Goal: Complete application form

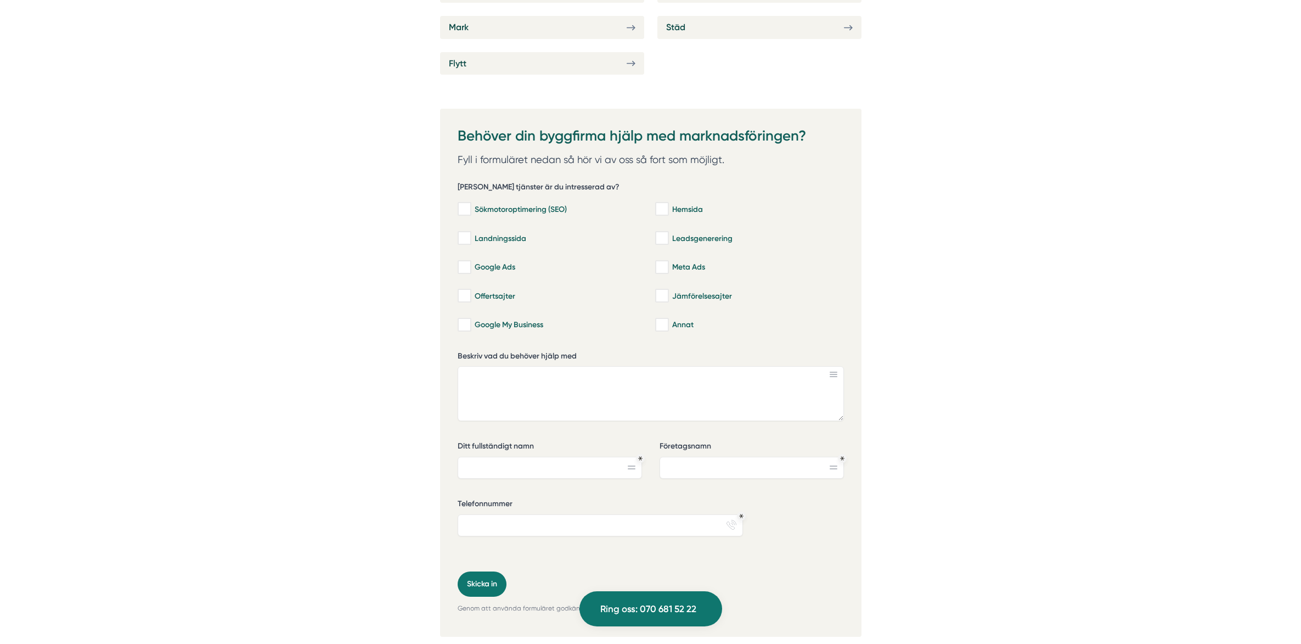
scroll to position [7636, 0]
click at [467, 211] on input "Sökmotoroptimering (SEO)" at bounding box center [464, 210] width 13 height 11
checkbox input "true"
click at [466, 240] on input "Landningssida" at bounding box center [464, 239] width 13 height 11
checkbox input "true"
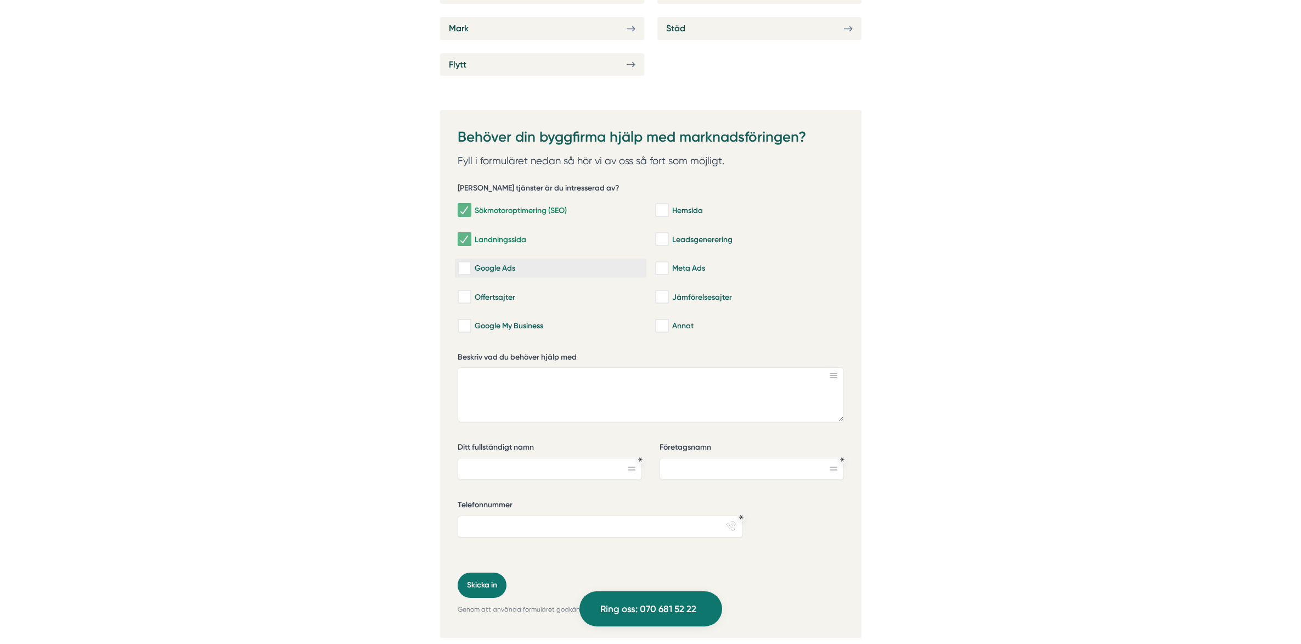
click at [466, 263] on input "Google Ads" at bounding box center [464, 268] width 13 height 11
checkbox input "true"
click at [660, 267] on input "Meta Ads" at bounding box center [661, 268] width 13 height 11
checkbox input "true"
click at [661, 238] on input "Leadsgenerering" at bounding box center [661, 239] width 13 height 11
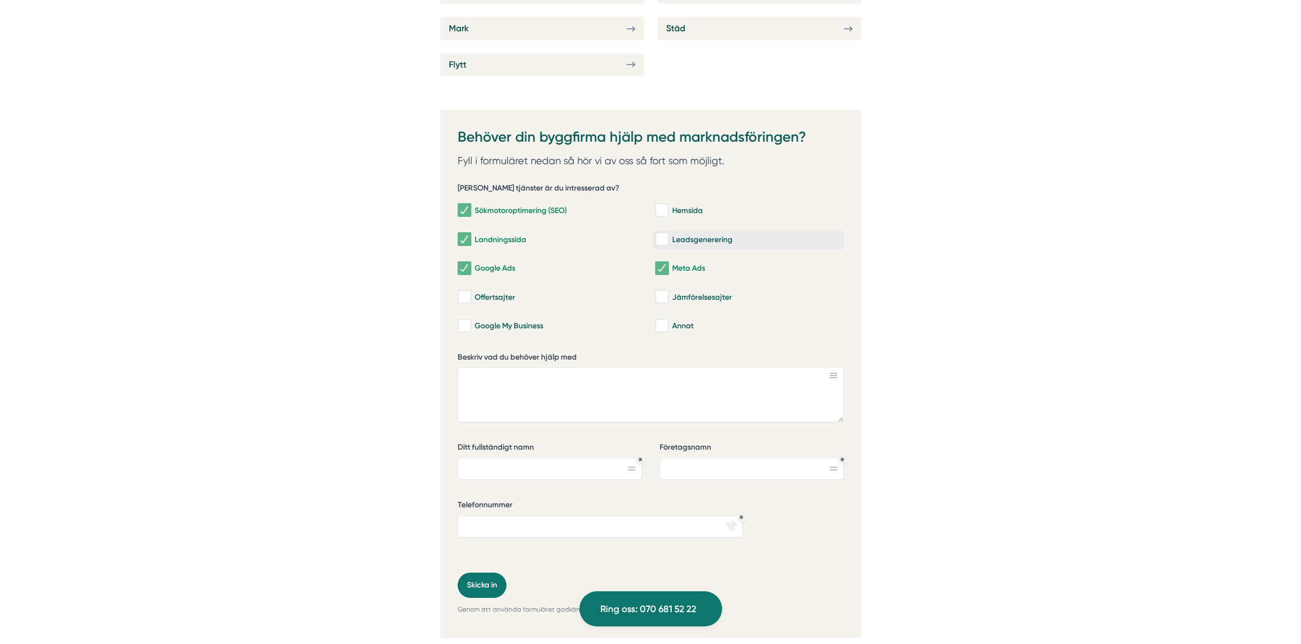
checkbox input "true"
click at [665, 210] on input "Hemsida" at bounding box center [661, 210] width 13 height 11
checkbox input "true"
click at [516, 379] on textarea "Beskriv vad du behöver hjälp med" at bounding box center [651, 394] width 386 height 55
paste textarea "Lo ips dolo sitametcon adi elits doeiusmodtemporincidi utlab, etd magnaal enima…"
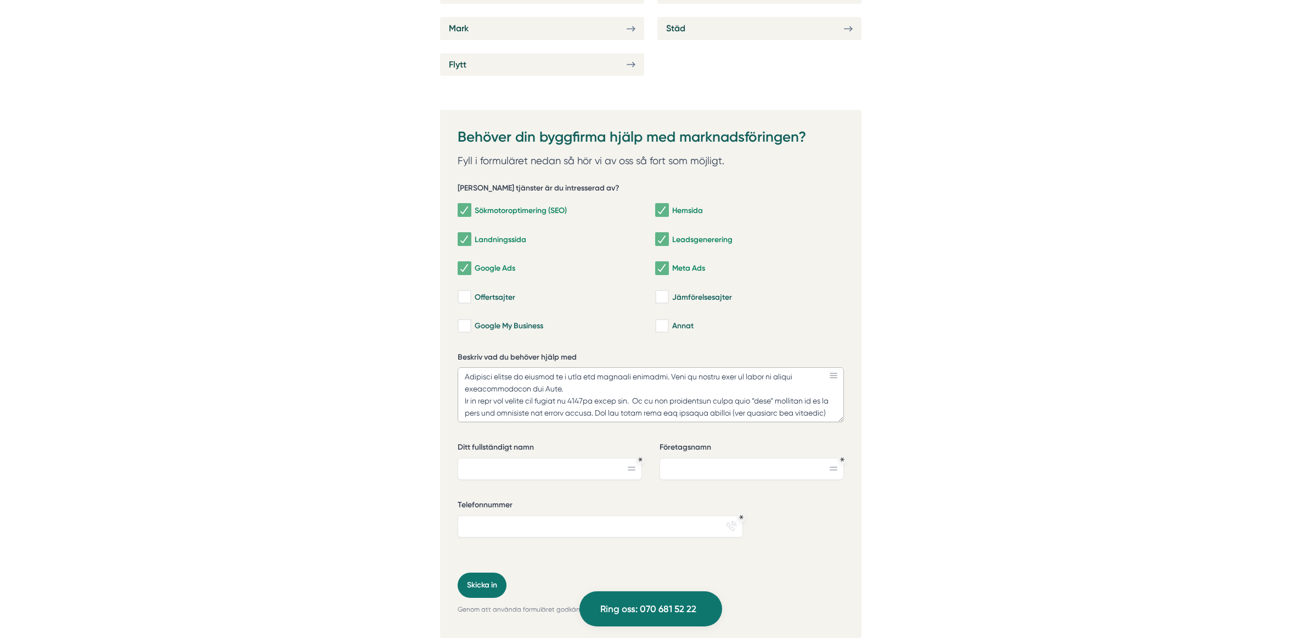
scroll to position [189, 0]
drag, startPoint x: 606, startPoint y: 398, endPoint x: 611, endPoint y: 396, distance: 5.6
click at [606, 398] on textarea "Beskriv vad du behöver hjälp med" at bounding box center [651, 394] width 386 height 55
type textarea "Lo ips dolo sitametcon adi elits doeiusmodtemporincidi utlab, etd magnaal enima…"
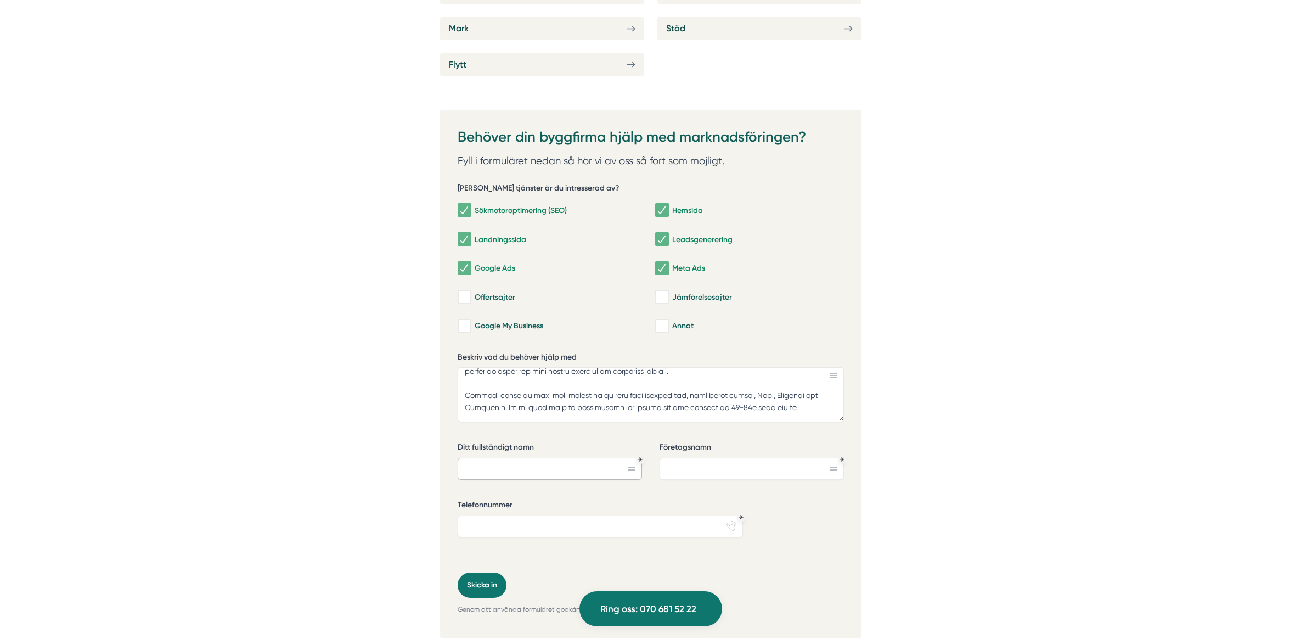
click at [549, 469] on input "Ditt fullständigt namn" at bounding box center [550, 469] width 184 height 22
type input "[PERSON_NAME]"
click at [706, 475] on input "Företagsnamn" at bounding box center [752, 469] width 184 height 22
type input "Toppreno AB"
click at [559, 526] on input "Telefonnummer" at bounding box center [600, 526] width 285 height 22
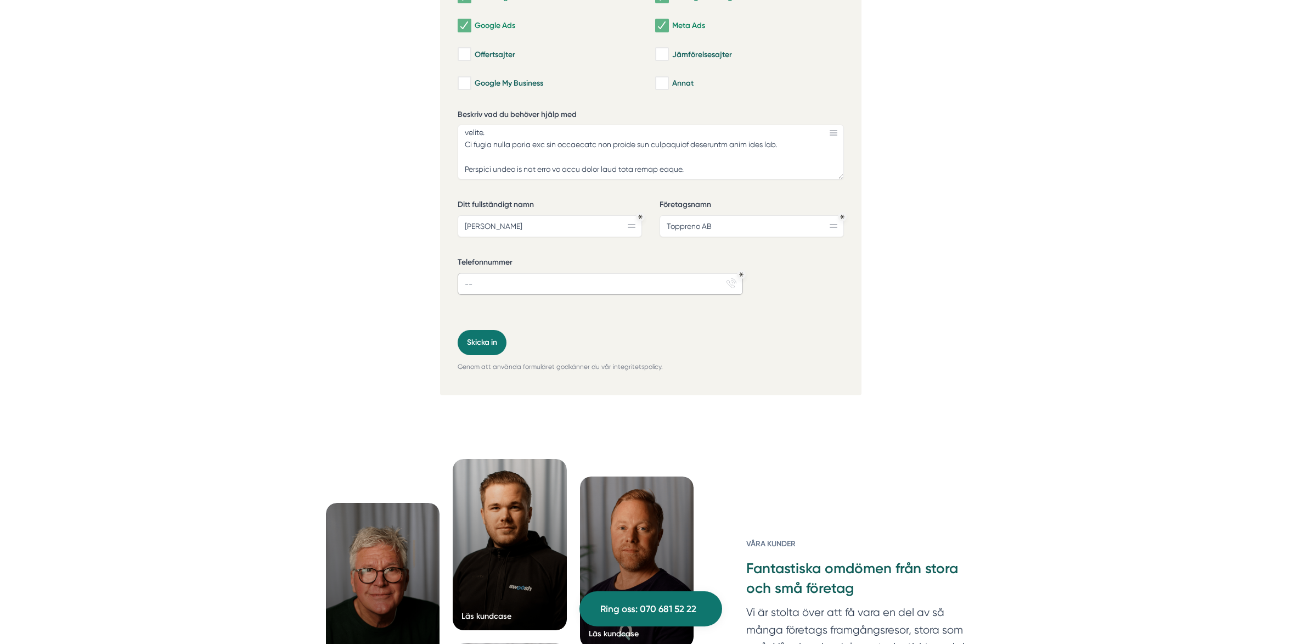
scroll to position [7877, 0]
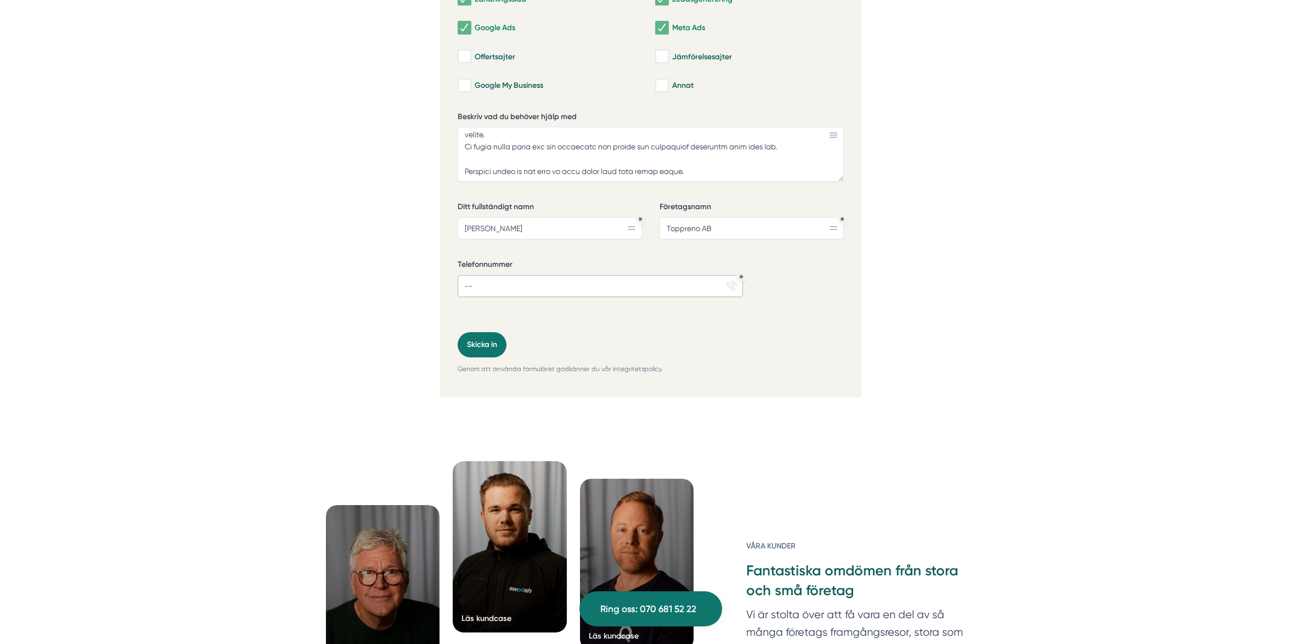
type input "--"
click at [679, 170] on textarea "Beskriv vad du behöver hjälp med" at bounding box center [651, 154] width 386 height 55
type textarea "Lo ips dolo sitametcon adi elits doeiusmodtemporincidi utlab, etd magnaal enima…"
click at [555, 293] on input "--" at bounding box center [600, 286] width 285 height 22
click at [472, 347] on button "Skicka in" at bounding box center [482, 344] width 49 height 25
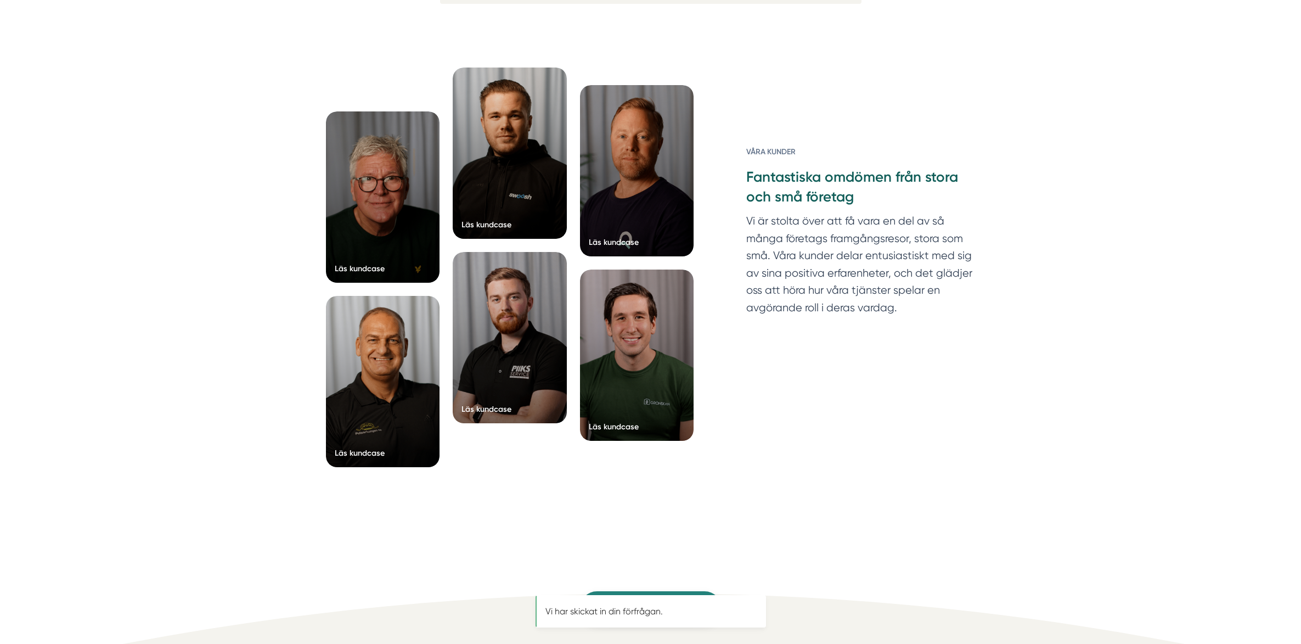
scroll to position [0, 0]
